Goal: Find specific page/section: Find specific page/section

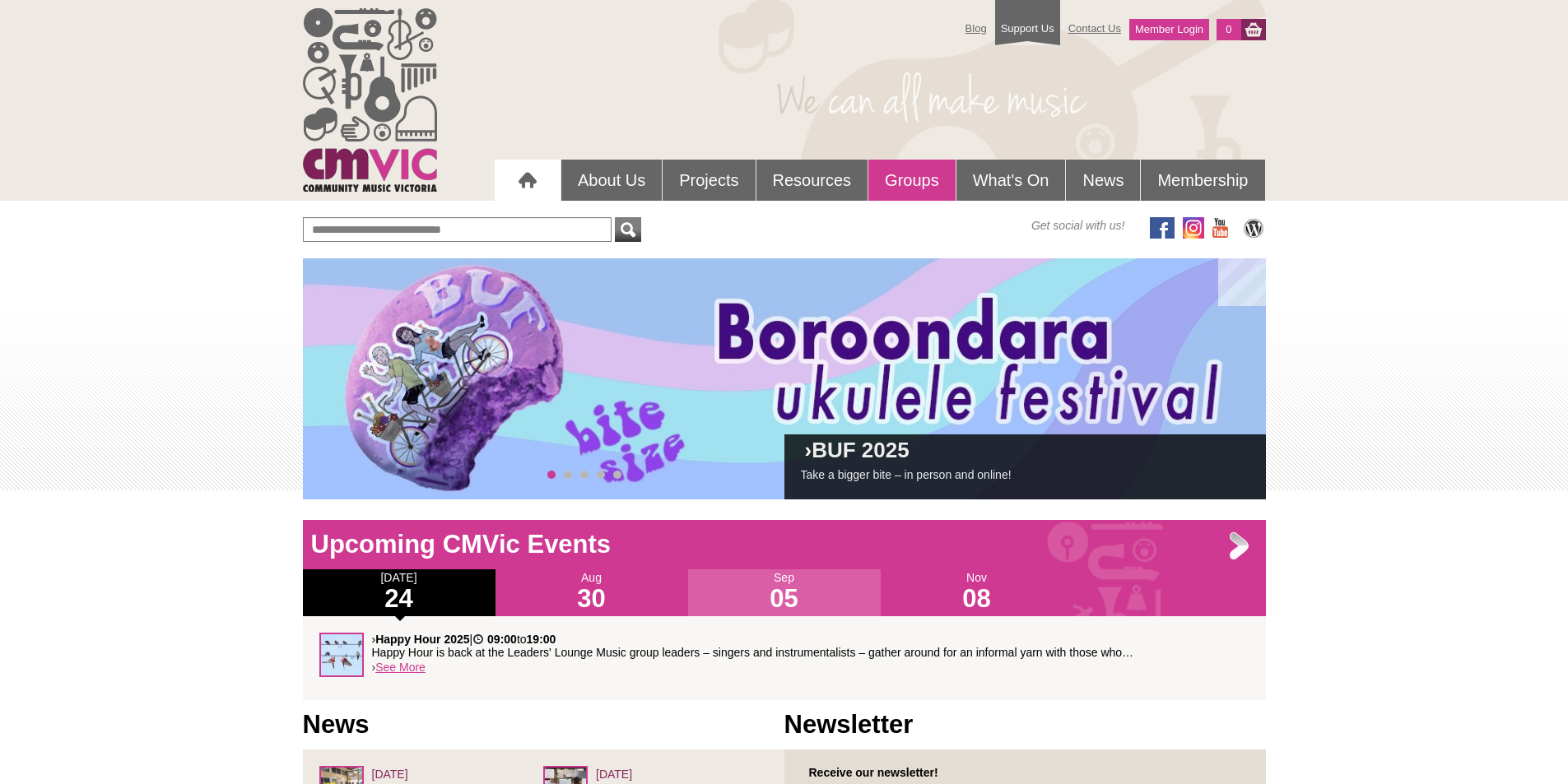
click at [918, 176] on link "Groups" at bounding box center [912, 180] width 87 height 41
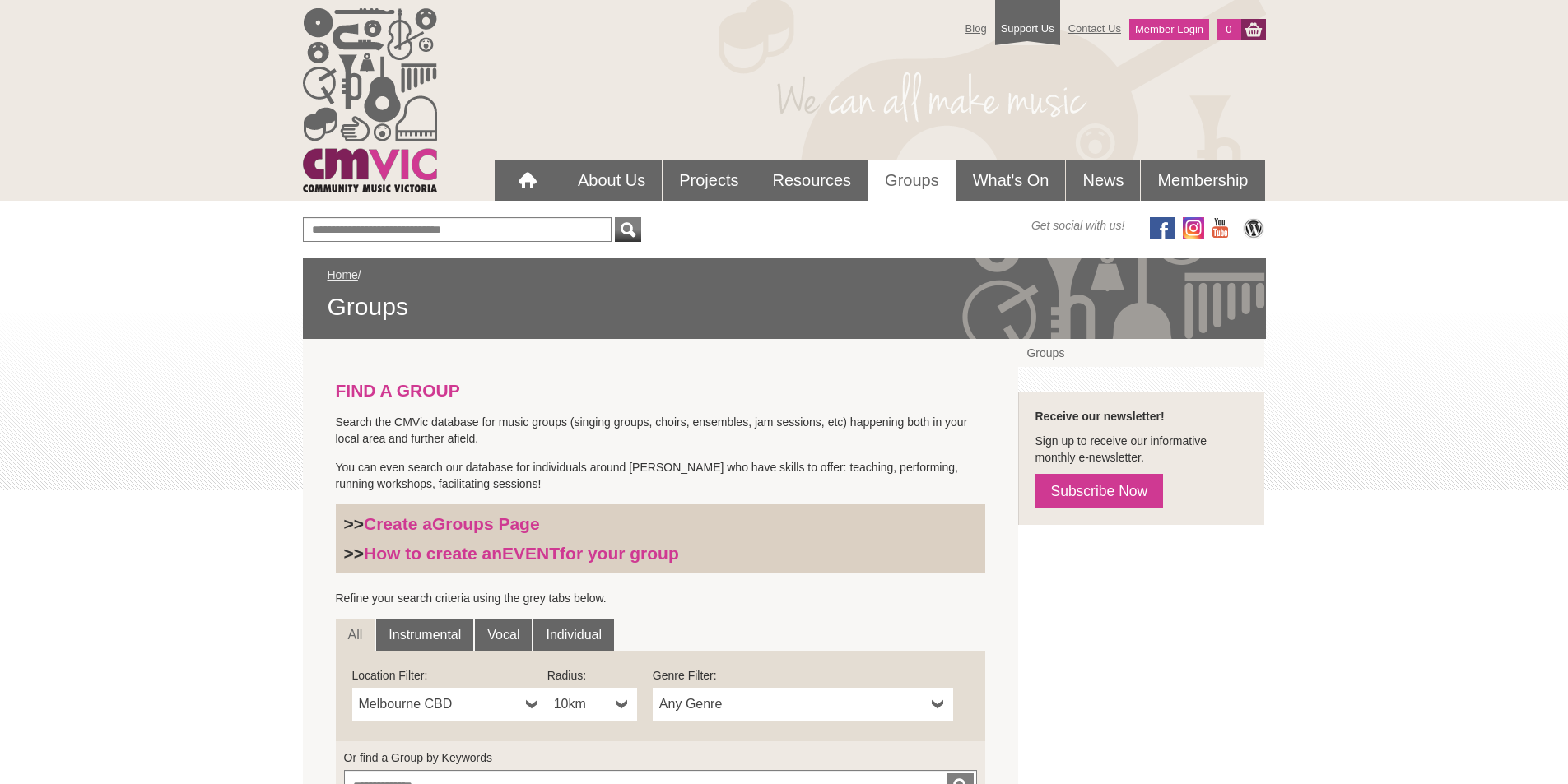
click at [621, 711] on b at bounding box center [622, 704] width 13 height 32
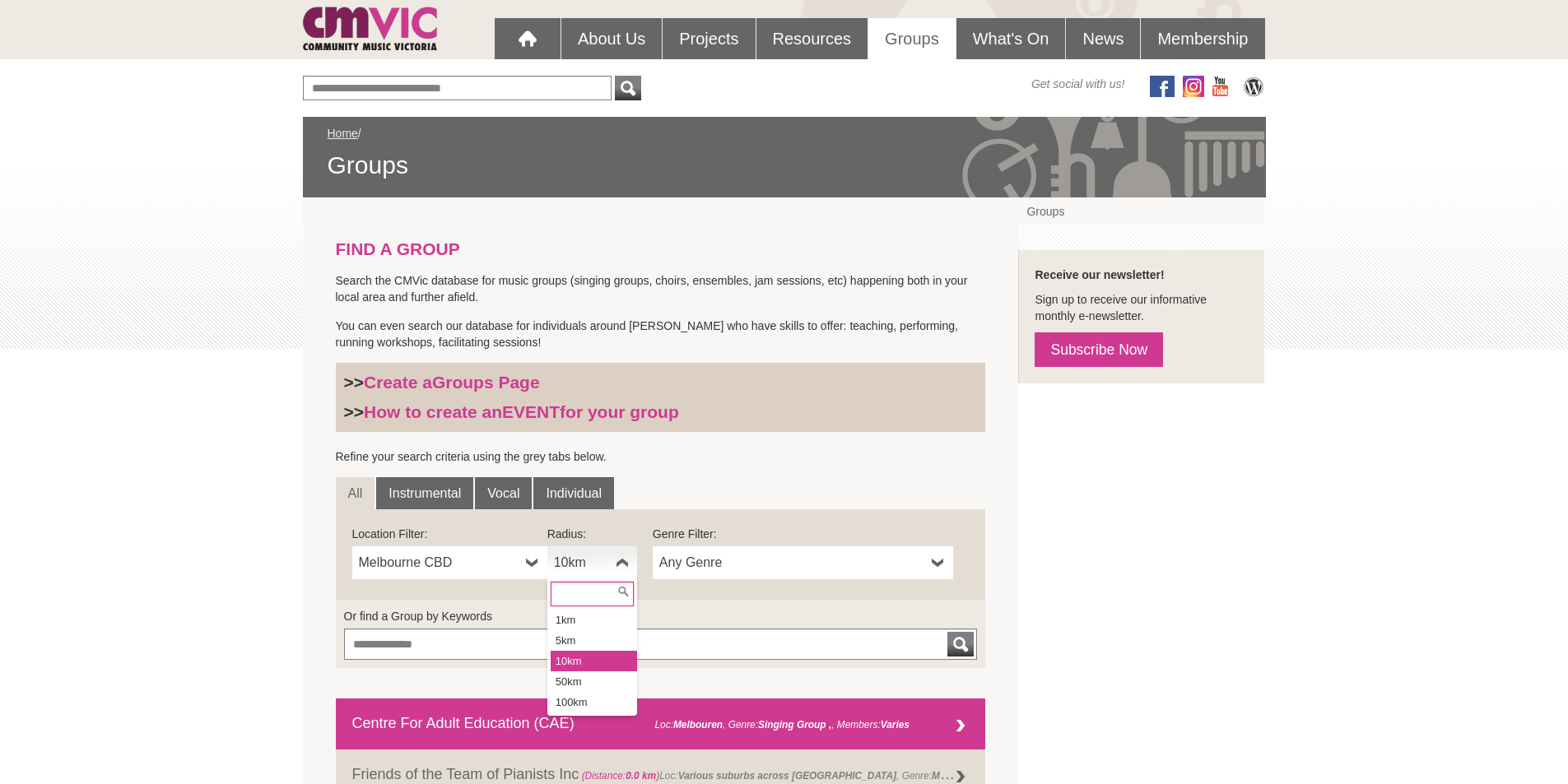
scroll to position [164, 0]
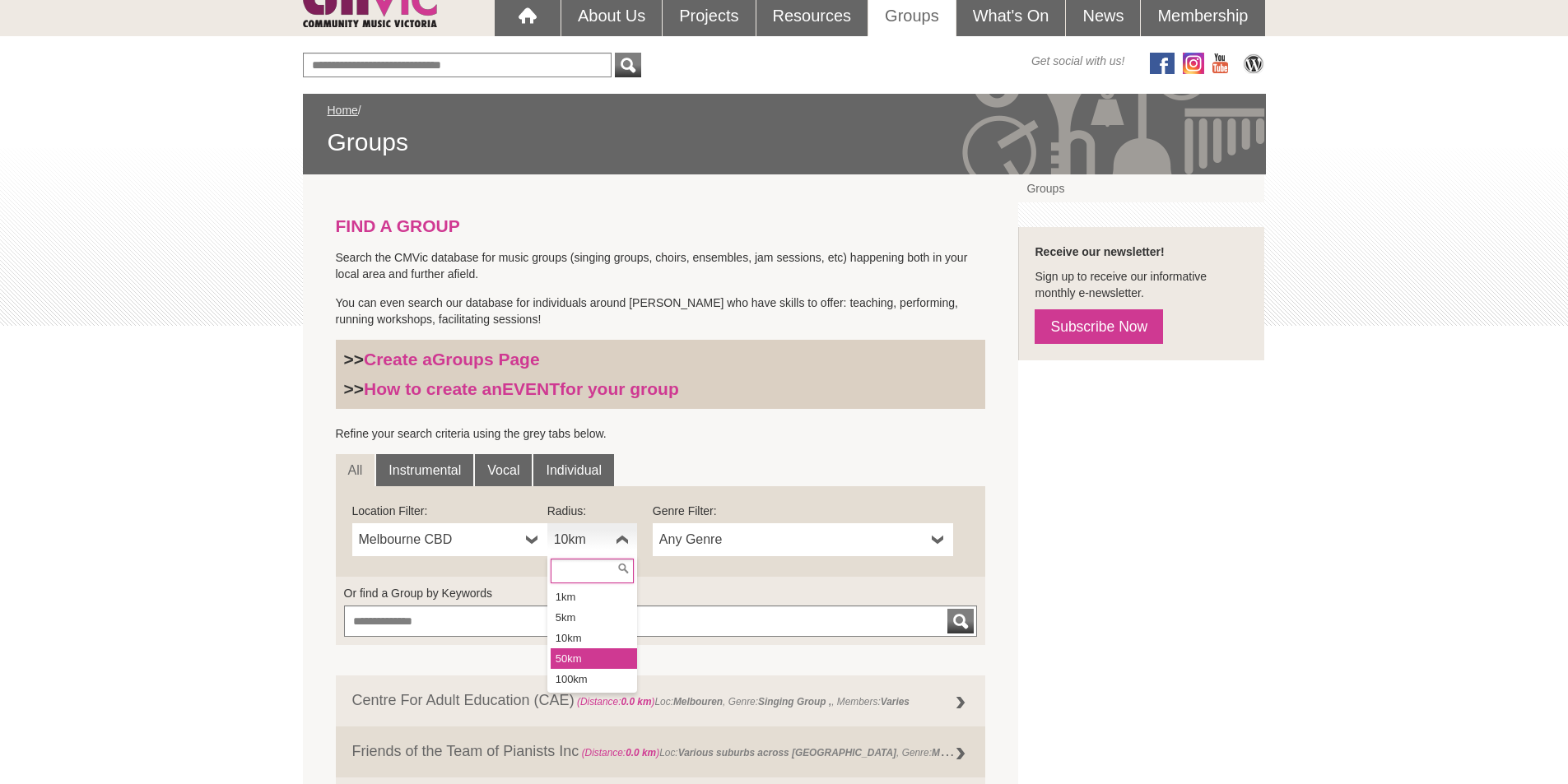
click at [579, 665] on li "50km" at bounding box center [593, 659] width 86 height 20
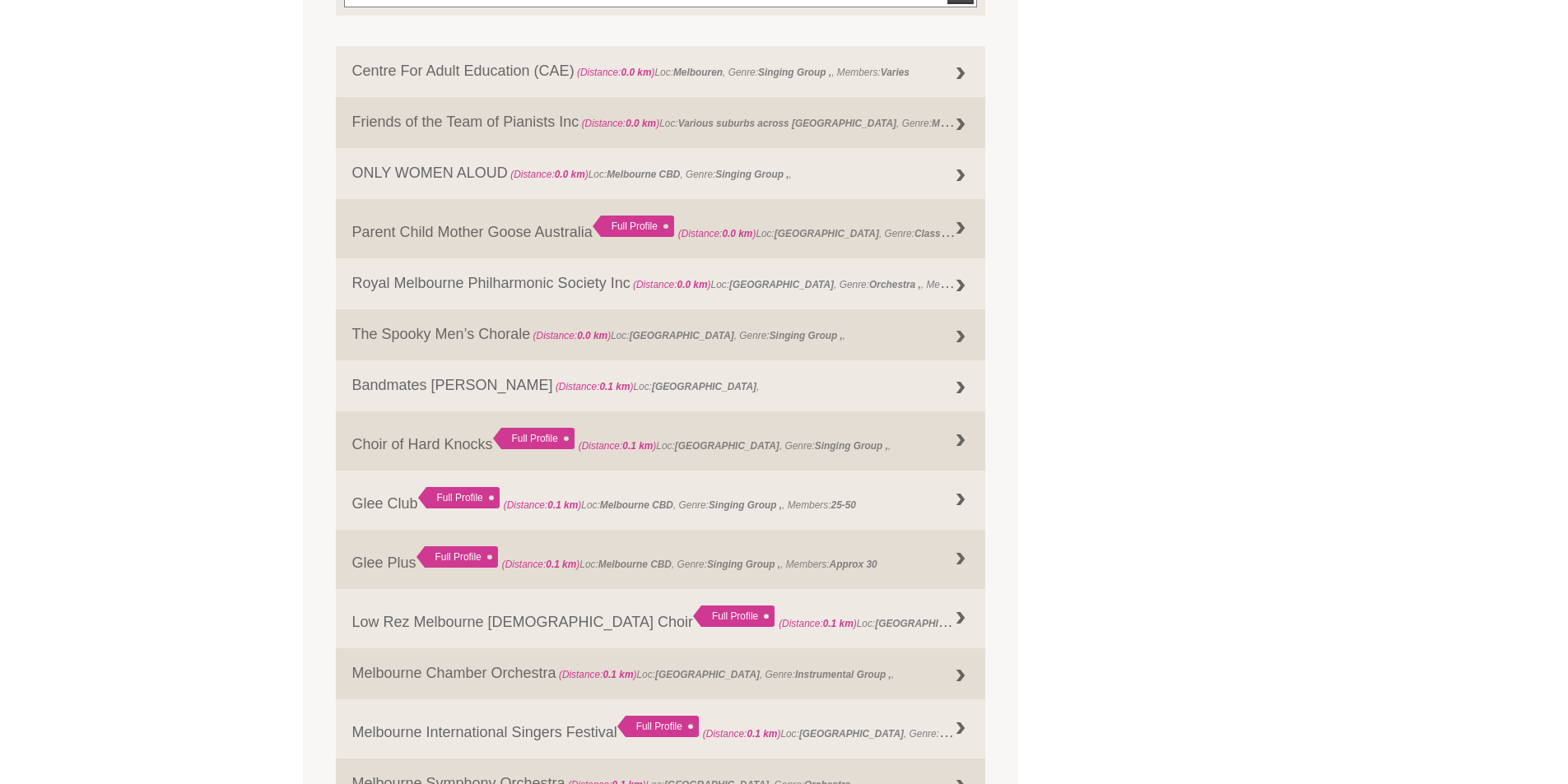
scroll to position [823, 0]
